Goal: Navigation & Orientation: Find specific page/section

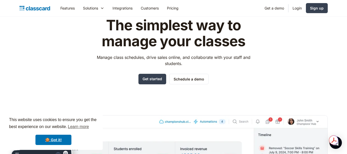
scroll to position [26, 0]
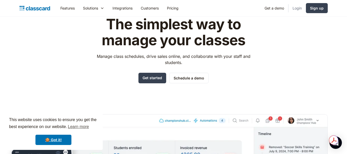
click at [297, 7] on link "Login" at bounding box center [297, 8] width 17 height 12
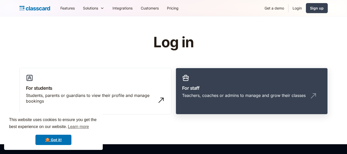
click at [208, 89] on h3 "For staff" at bounding box center [251, 88] width 139 height 7
